Goal: Task Accomplishment & Management: Use online tool/utility

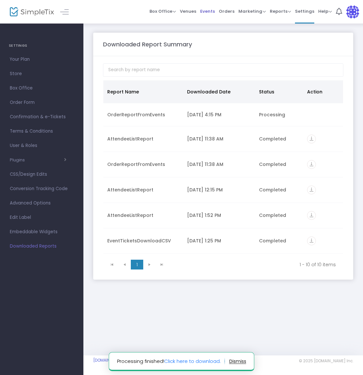
click at [204, 7] on span "Events" at bounding box center [207, 11] width 15 height 17
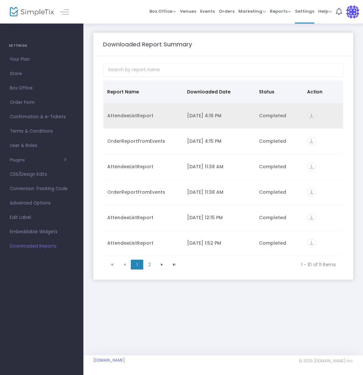
click at [314, 118] on icon "vertical_align_bottom" at bounding box center [311, 115] width 9 height 9
